Goal: Check status: Check status

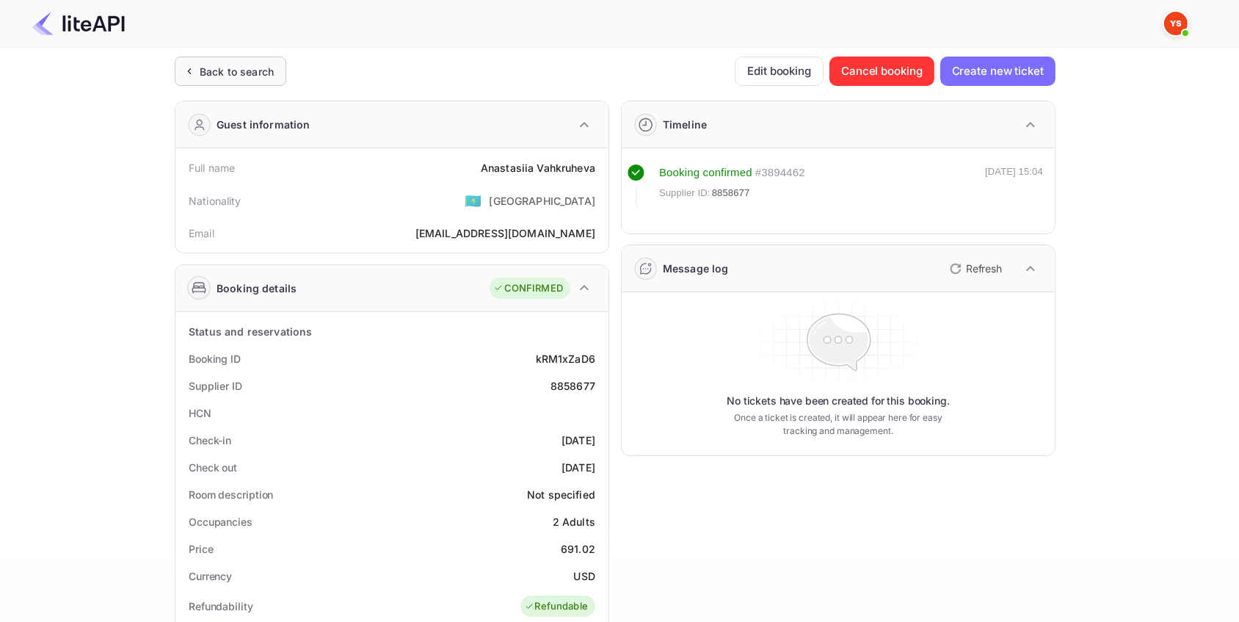
click at [256, 62] on div "Back to search" at bounding box center [231, 71] width 112 height 29
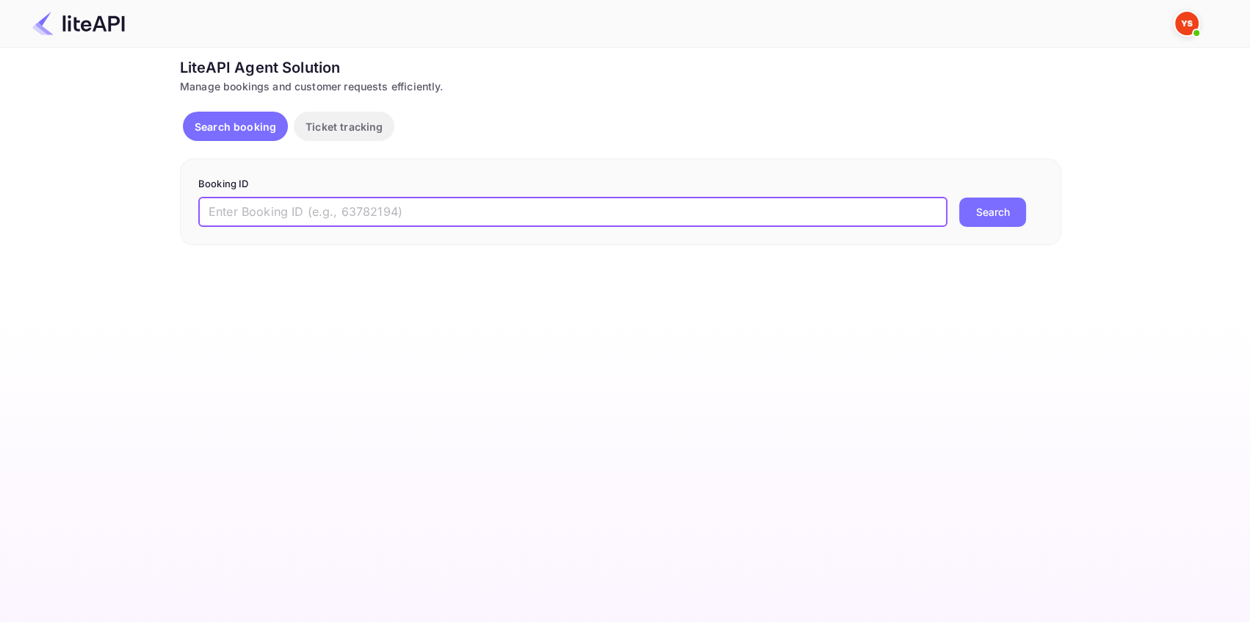
click at [236, 201] on input "text" at bounding box center [572, 212] width 749 height 29
paste input "8567683"
type input "8567683"
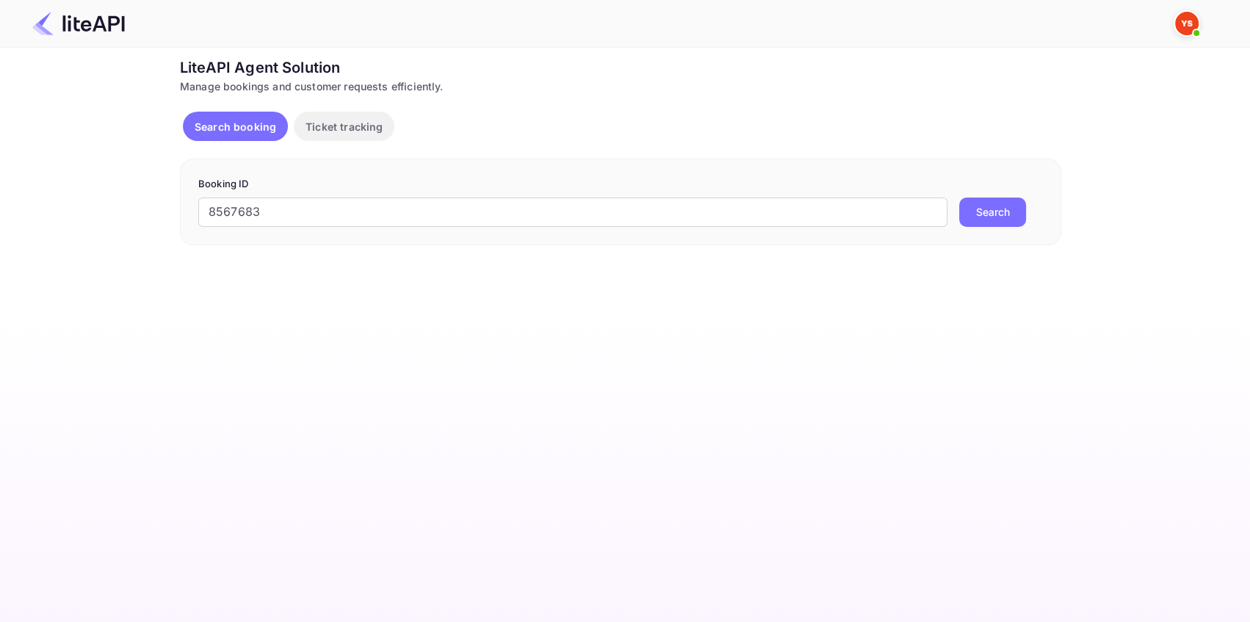
click at [1014, 207] on button "Search" at bounding box center [992, 212] width 67 height 29
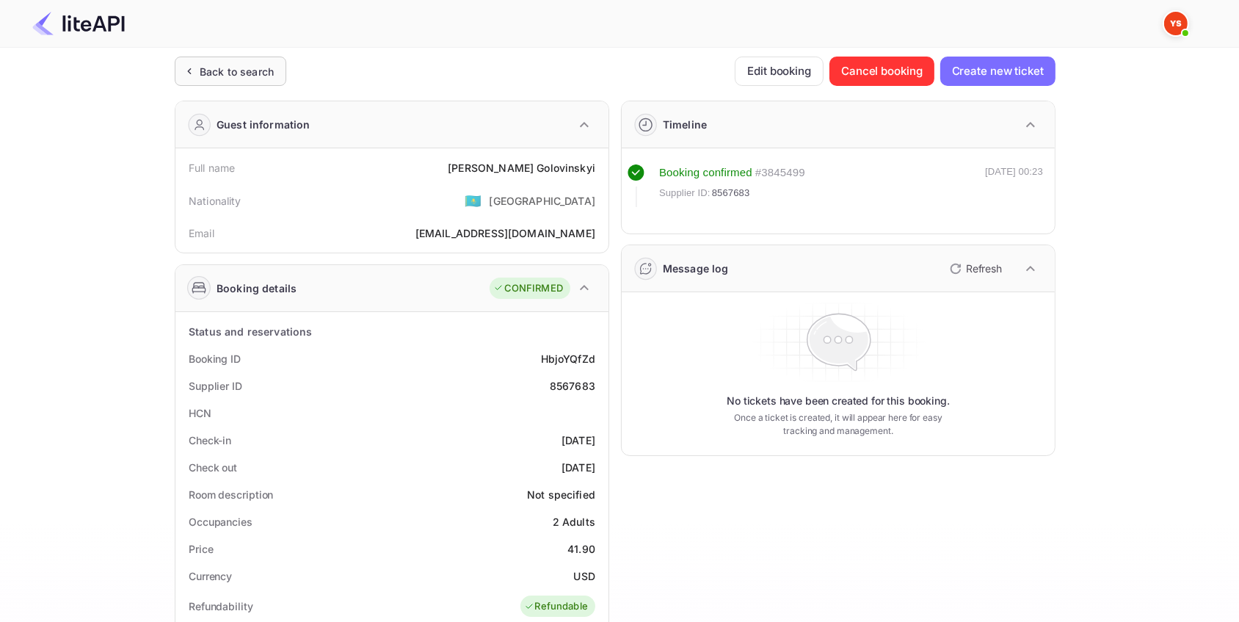
click at [257, 67] on div "Back to search" at bounding box center [237, 71] width 74 height 15
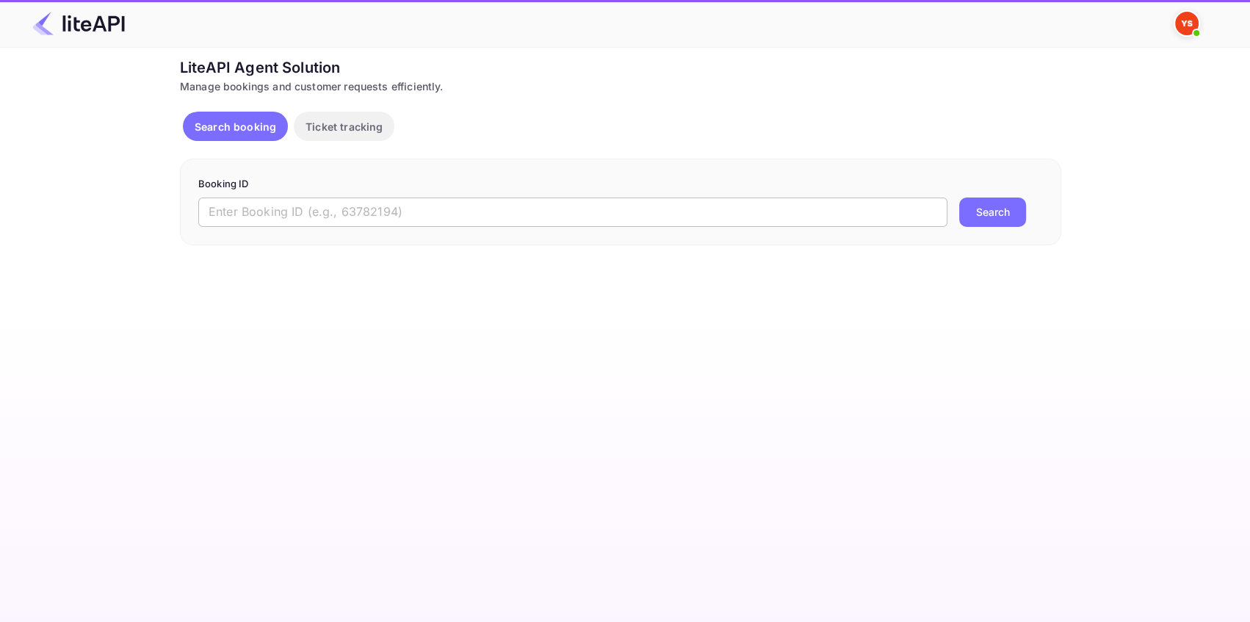
click at [297, 206] on input "text" at bounding box center [572, 212] width 749 height 29
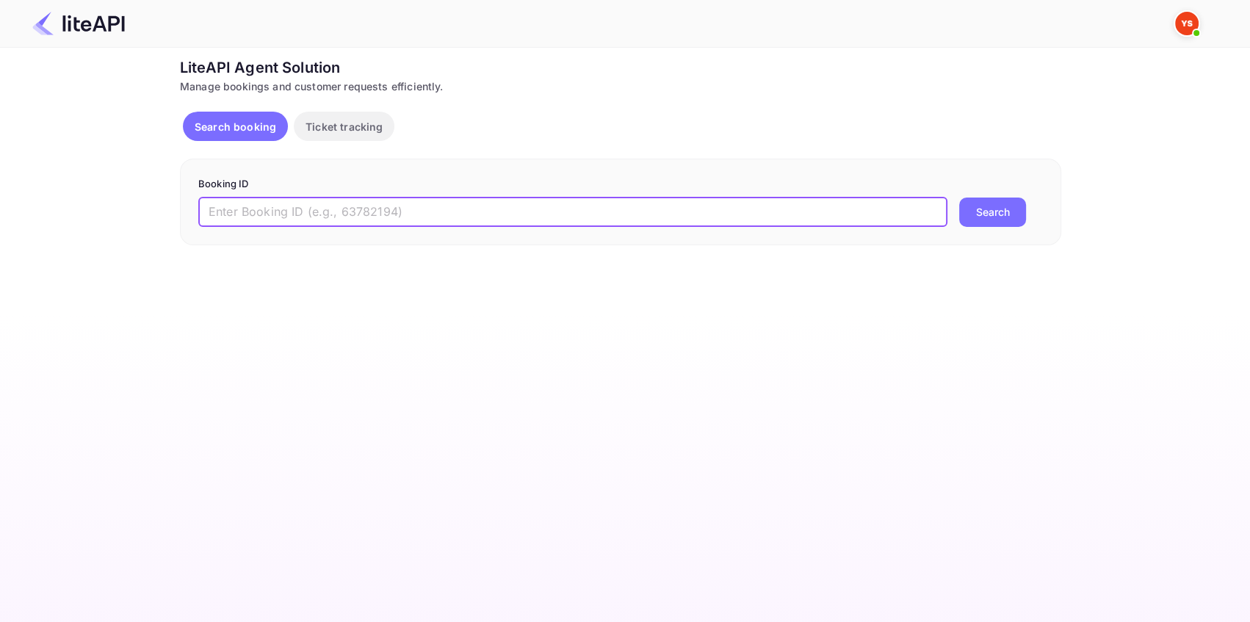
paste input "8953290"
type input "8953290"
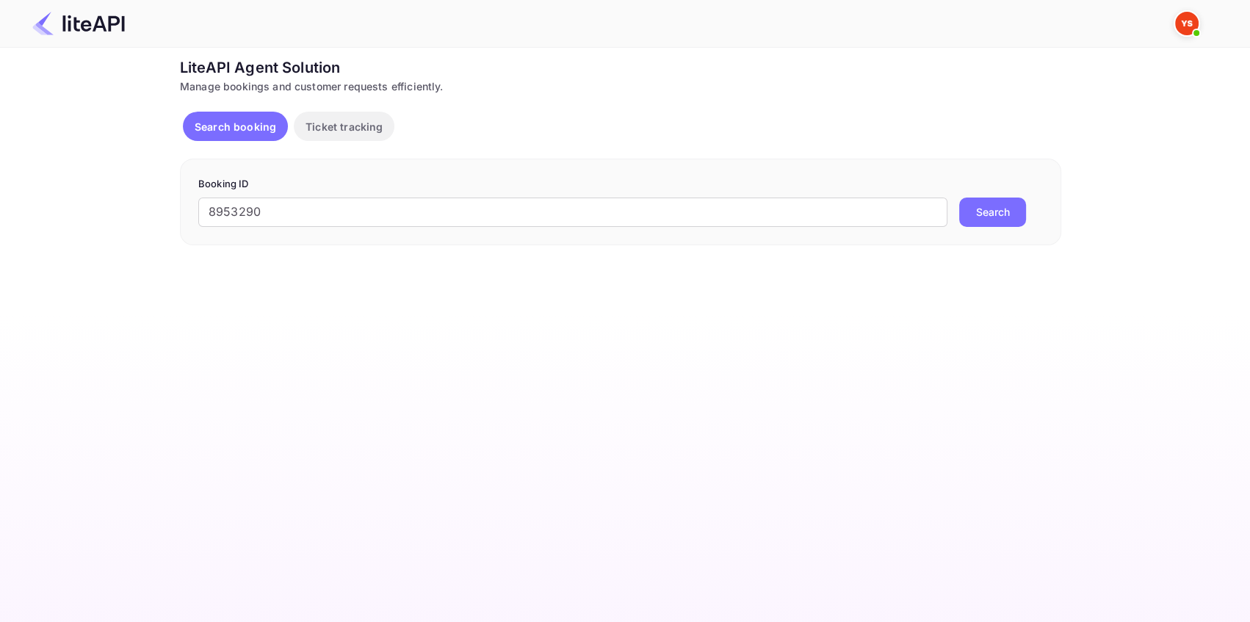
click at [1001, 213] on button "Search" at bounding box center [992, 212] width 67 height 29
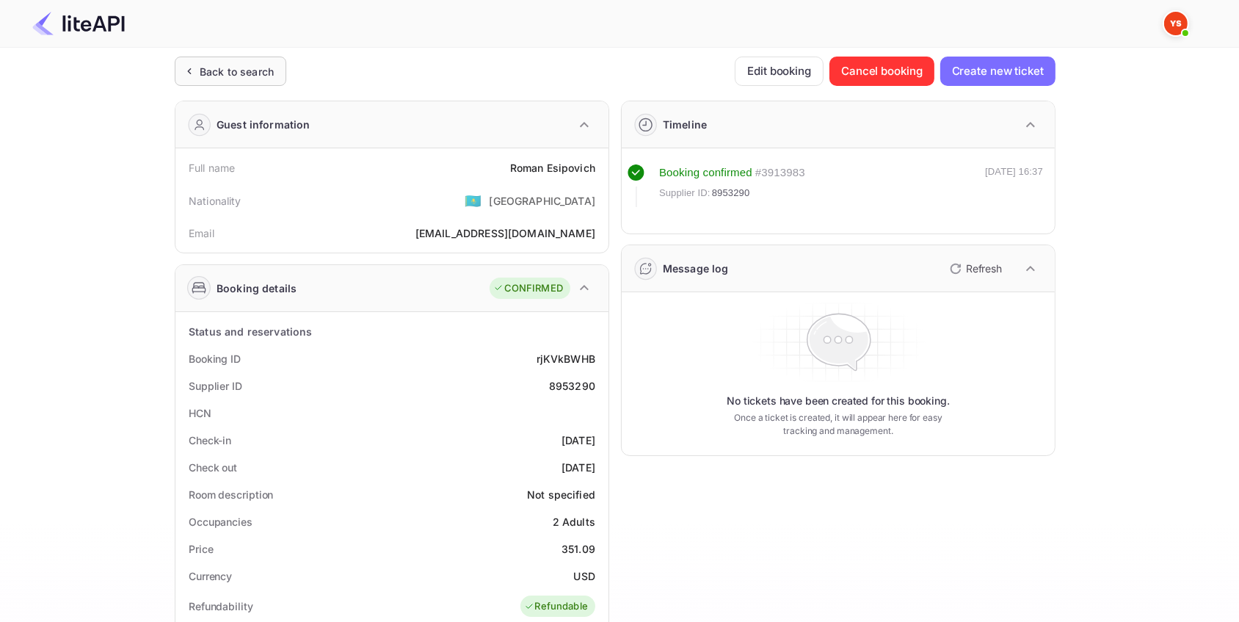
click at [242, 73] on div "Back to search" at bounding box center [237, 71] width 74 height 15
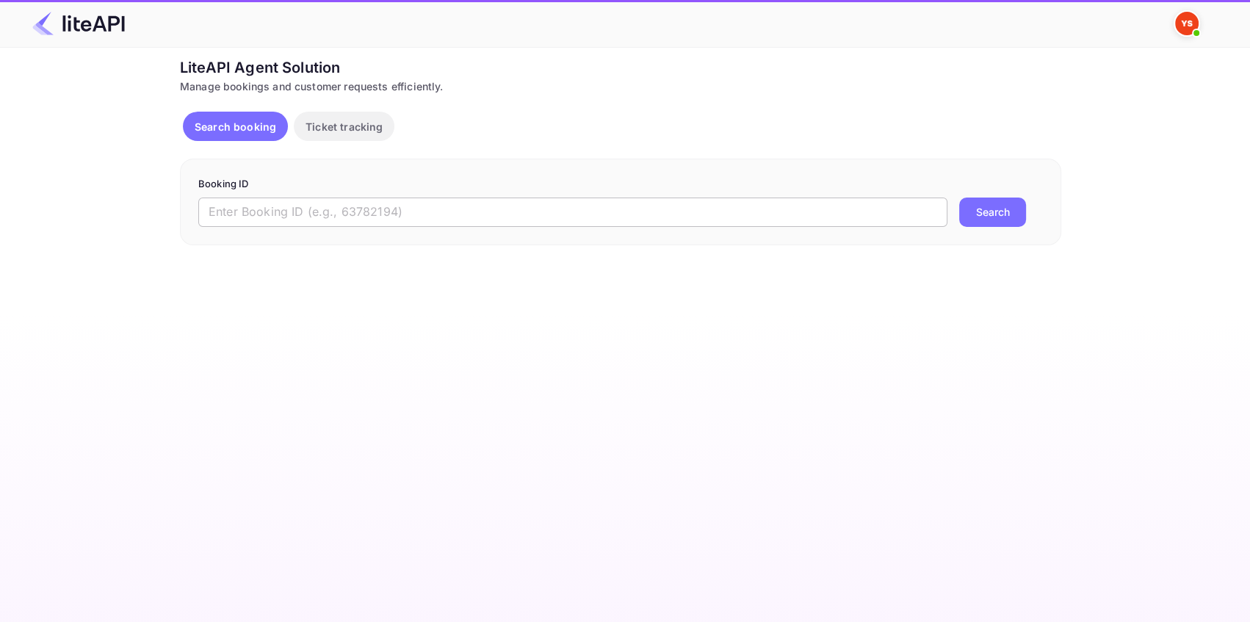
click at [265, 216] on input "text" at bounding box center [572, 212] width 749 height 29
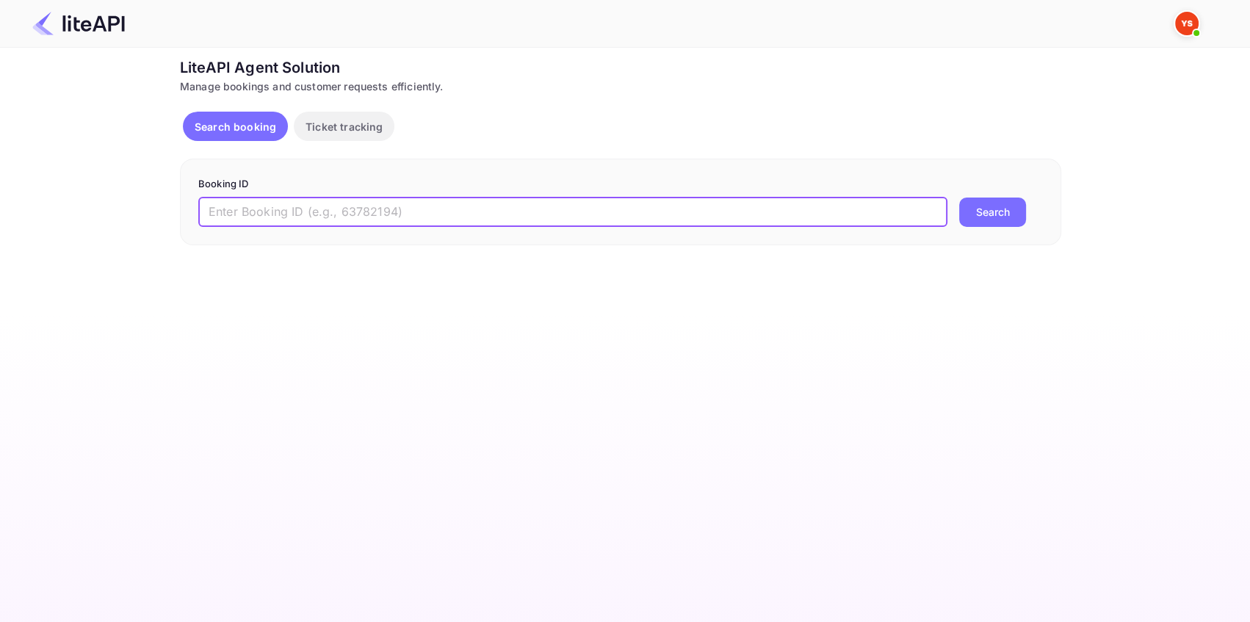
paste input "8010986"
type input "8010986"
click at [980, 214] on button "Search" at bounding box center [992, 212] width 67 height 29
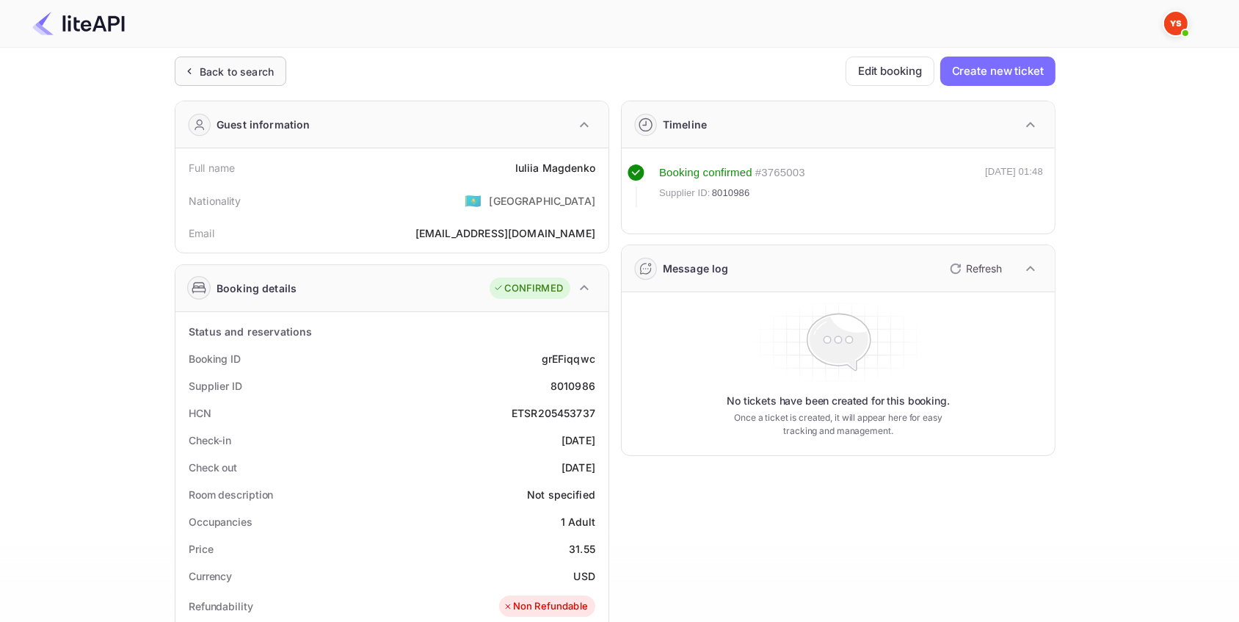
click at [255, 71] on div "Back to search" at bounding box center [237, 71] width 74 height 15
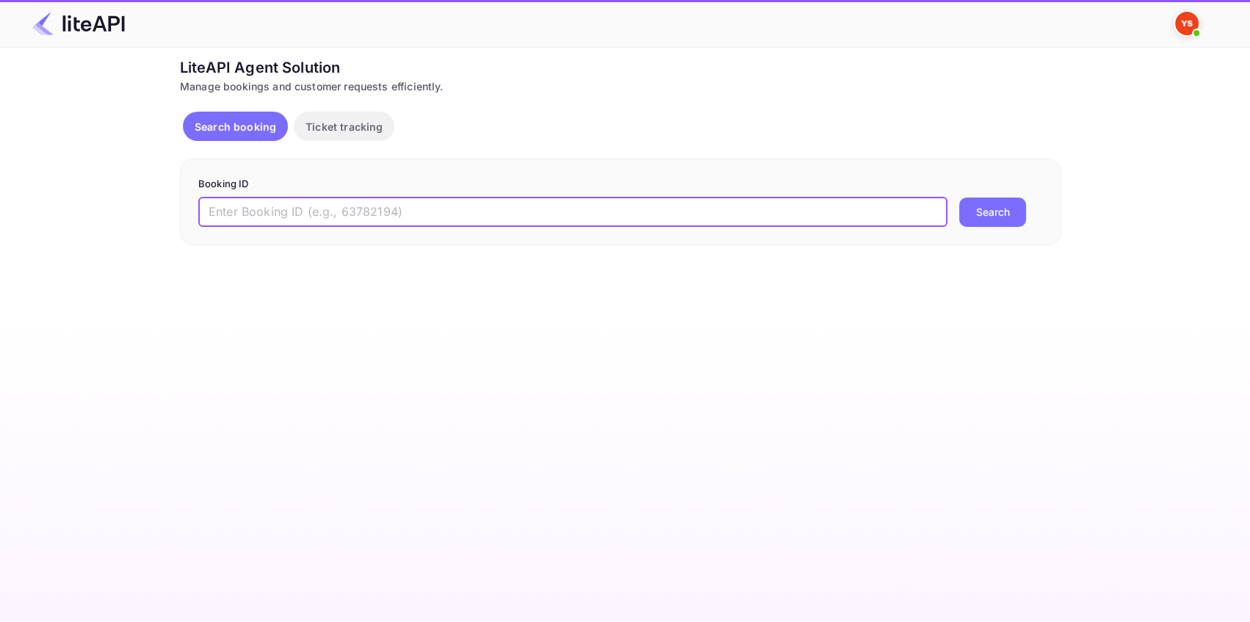
click at [304, 206] on input "text" at bounding box center [572, 212] width 749 height 29
paste input "8953290"
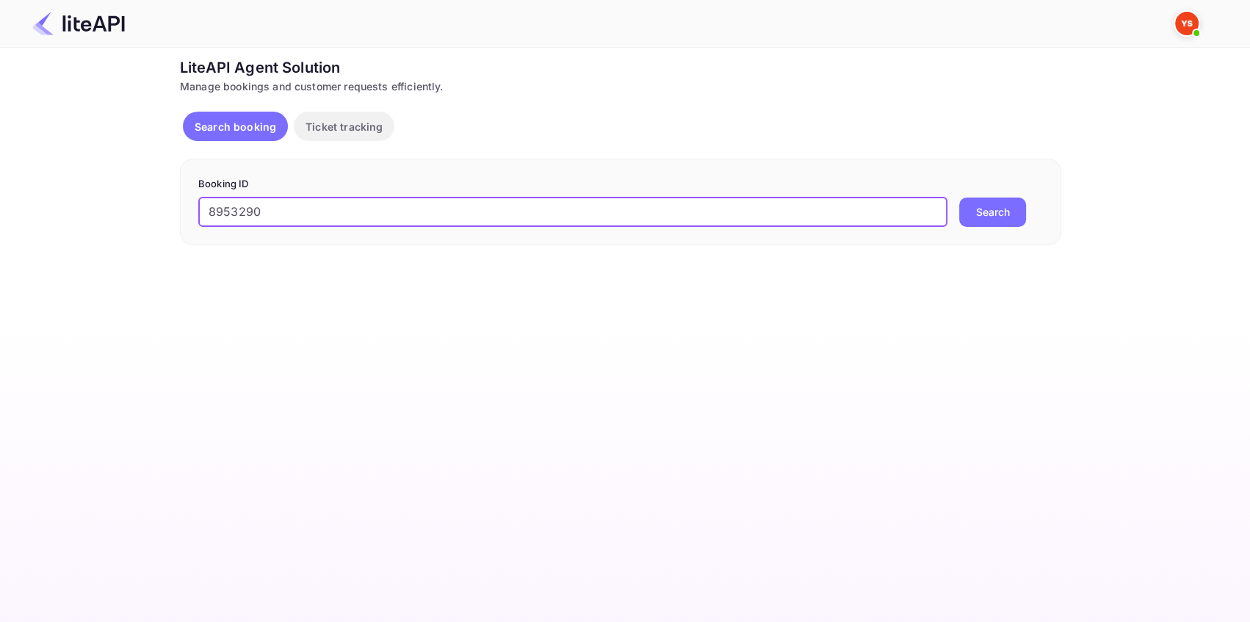
type input "8953290"
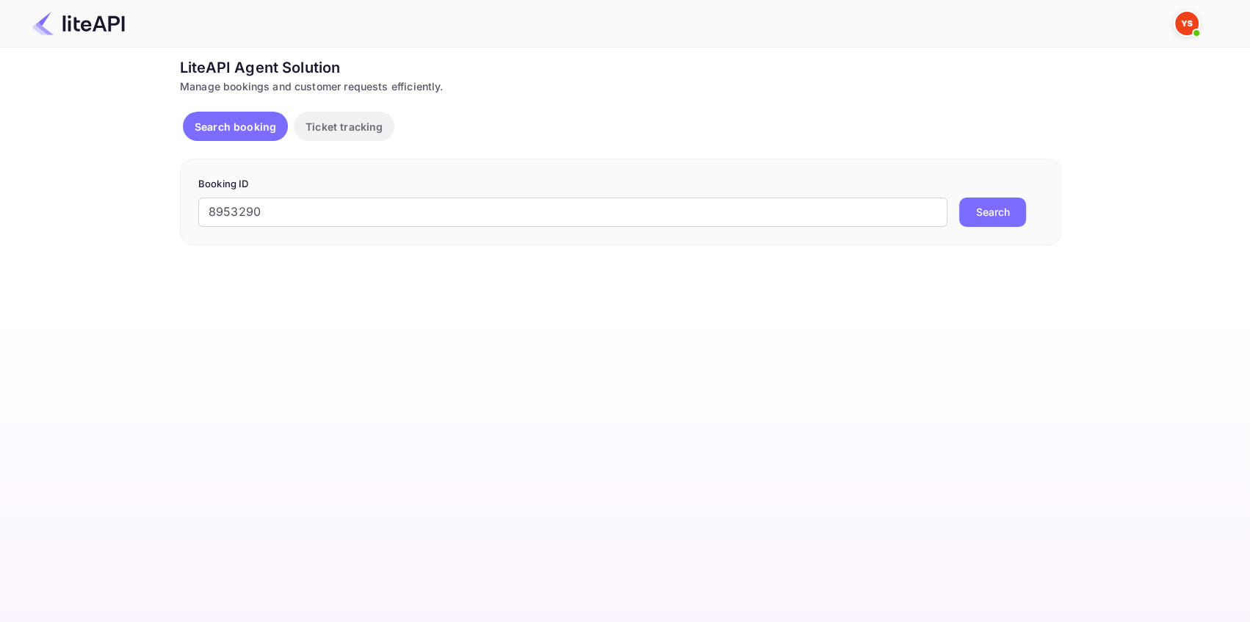
click at [994, 211] on button "Search" at bounding box center [992, 212] width 67 height 29
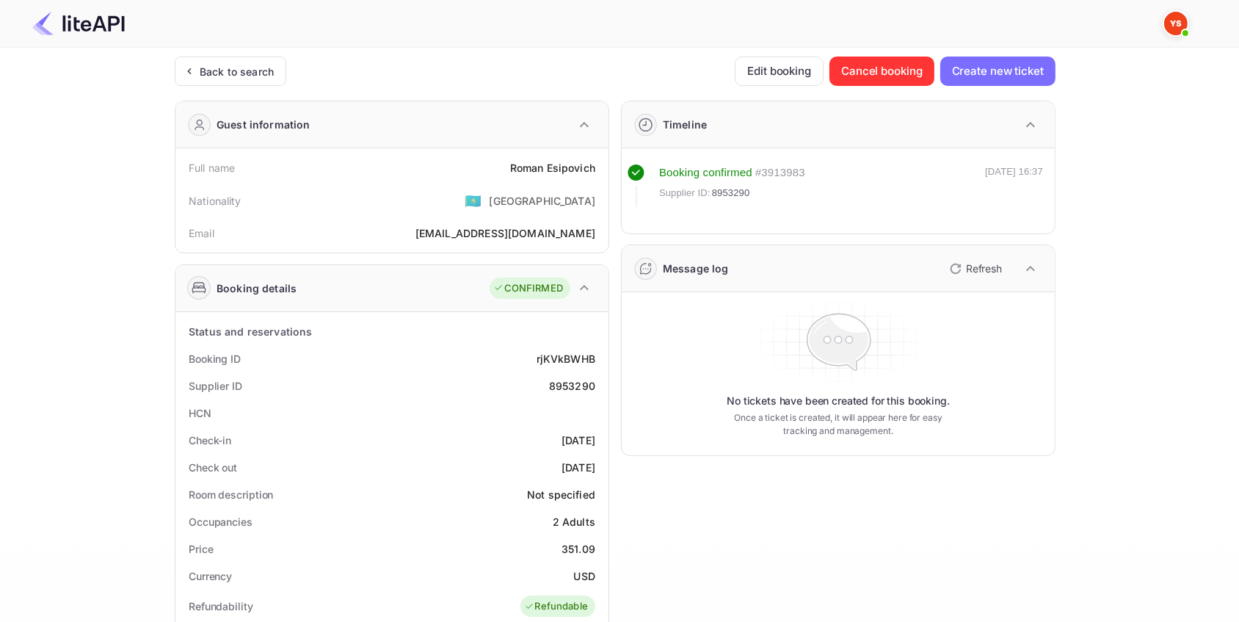
drag, startPoint x: 278, startPoint y: 65, endPoint x: 319, endPoint y: 98, distance: 53.8
click at [278, 64] on div "Back to search" at bounding box center [231, 71] width 112 height 29
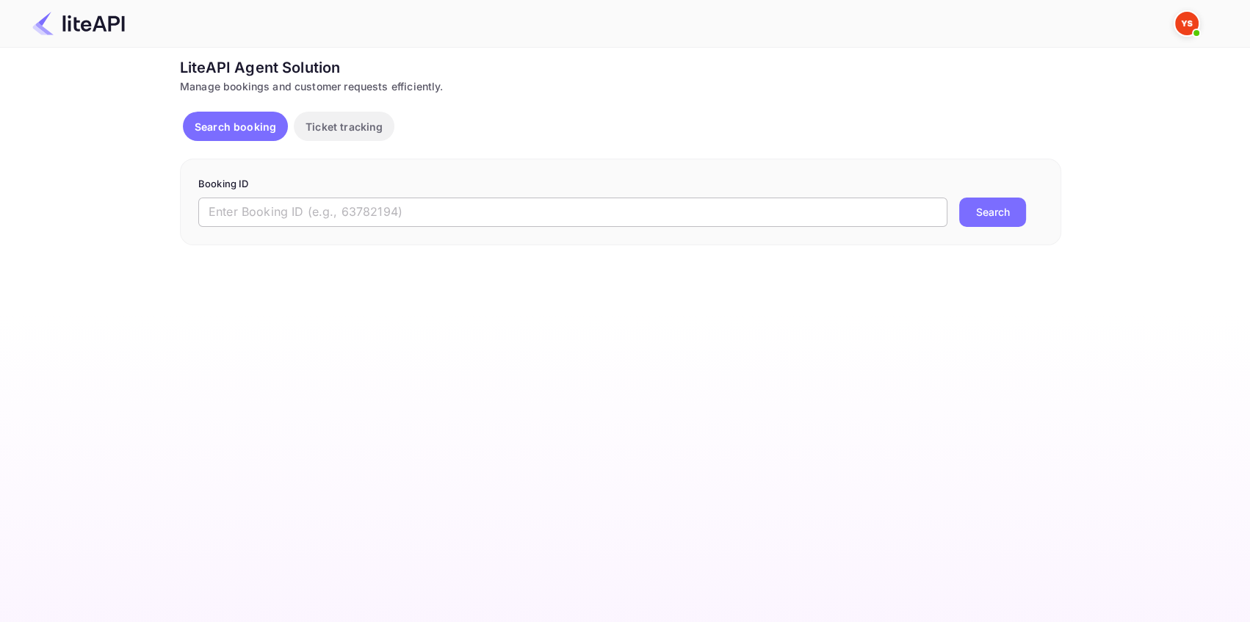
click at [570, 211] on input "text" at bounding box center [572, 212] width 749 height 29
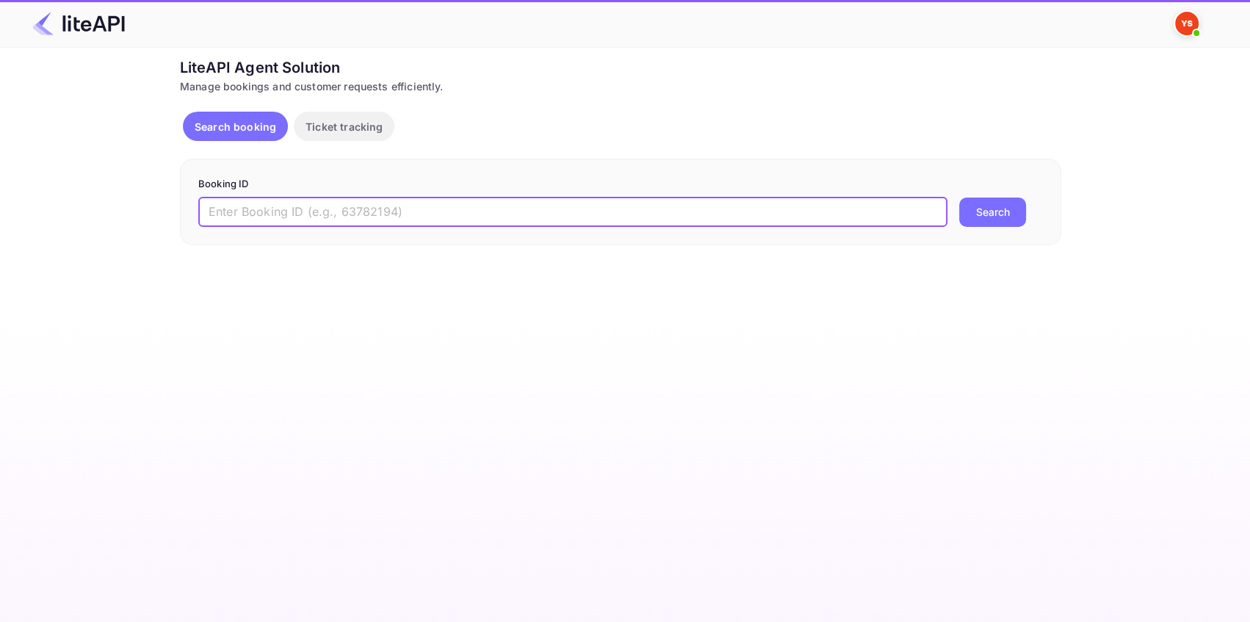
paste input "8841929"
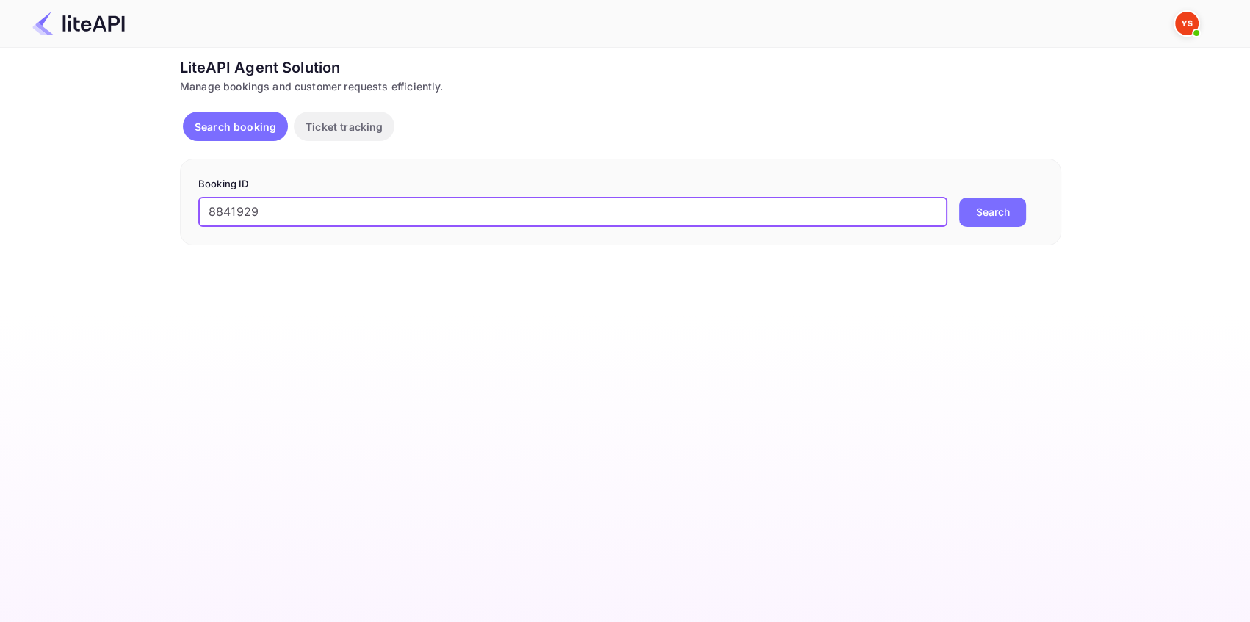
type input "8841929"
click at [989, 209] on button "Search" at bounding box center [992, 212] width 67 height 29
